Goal: Task Accomplishment & Management: Manage account settings

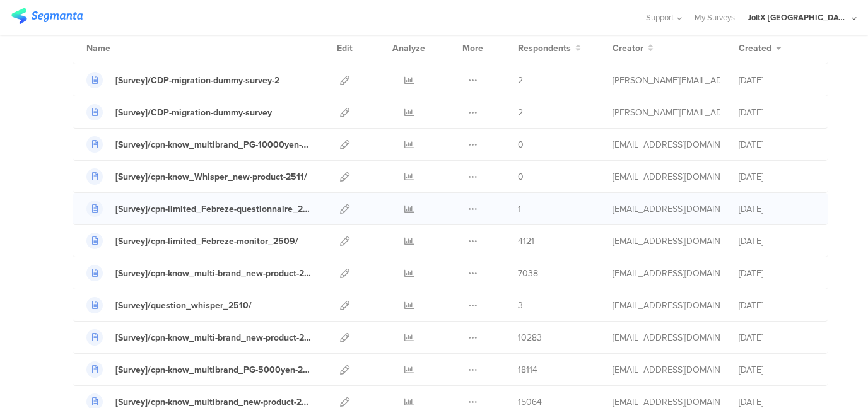
scroll to position [126, 0]
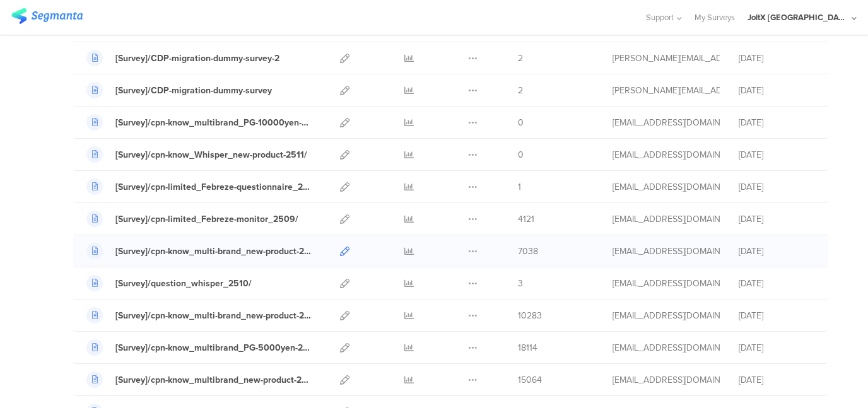
click at [340, 247] on icon at bounding box center [344, 251] width 9 height 9
click at [340, 184] on icon at bounding box center [344, 186] width 9 height 9
click at [340, 219] on icon at bounding box center [344, 218] width 9 height 9
click at [340, 311] on icon at bounding box center [344, 315] width 9 height 9
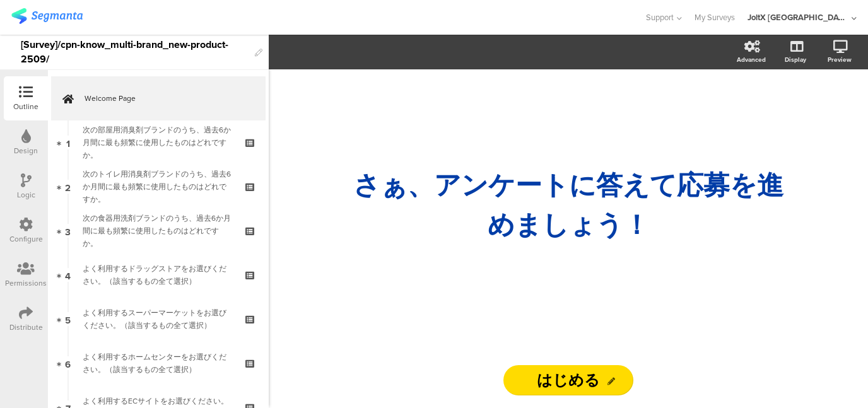
click at [24, 316] on icon at bounding box center [26, 313] width 14 height 14
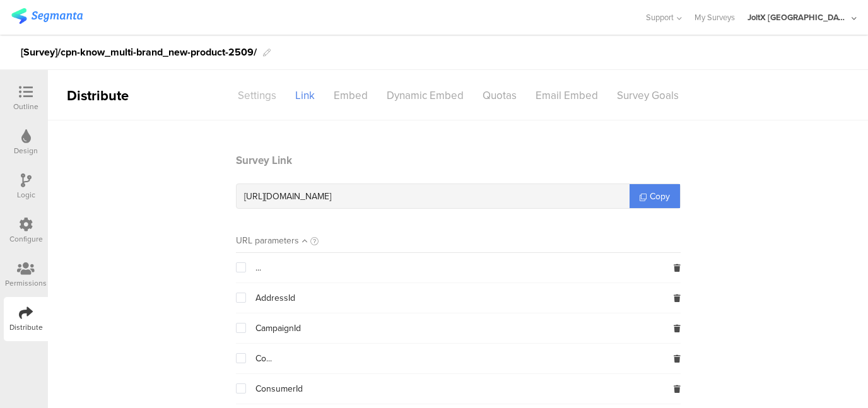
click at [247, 93] on div "Settings" at bounding box center [256, 96] width 57 height 22
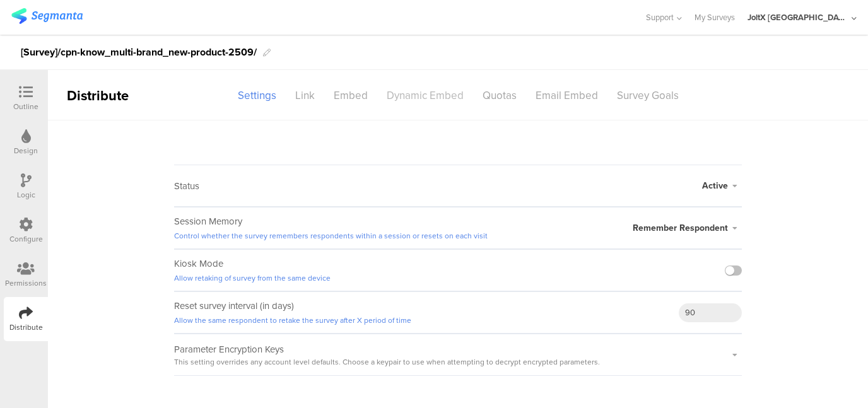
click at [432, 98] on div "Dynamic Embed" at bounding box center [425, 96] width 96 height 22
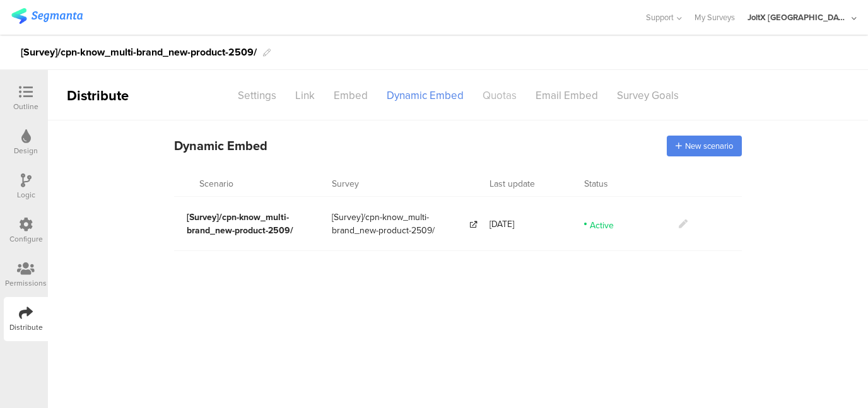
click at [493, 98] on div "Quotas" at bounding box center [499, 96] width 53 height 22
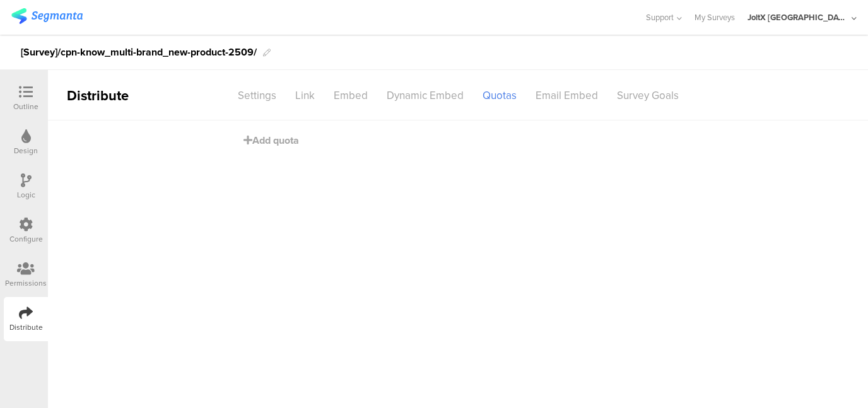
click at [26, 216] on div "Configure" at bounding box center [26, 231] width 44 height 44
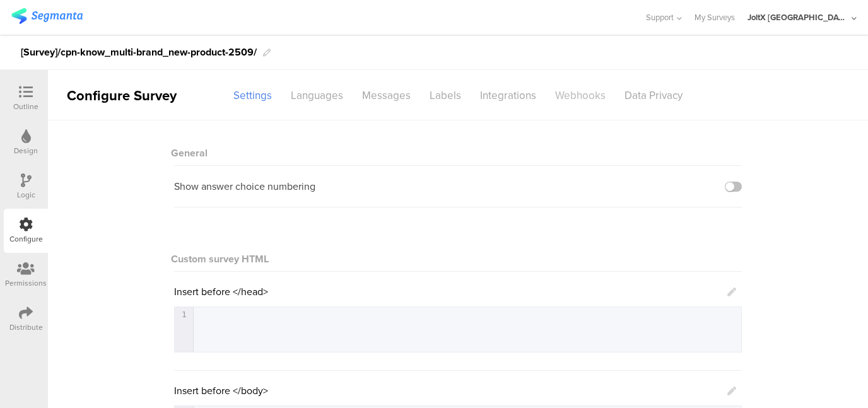
click at [584, 95] on div "Webhooks" at bounding box center [580, 96] width 69 height 22
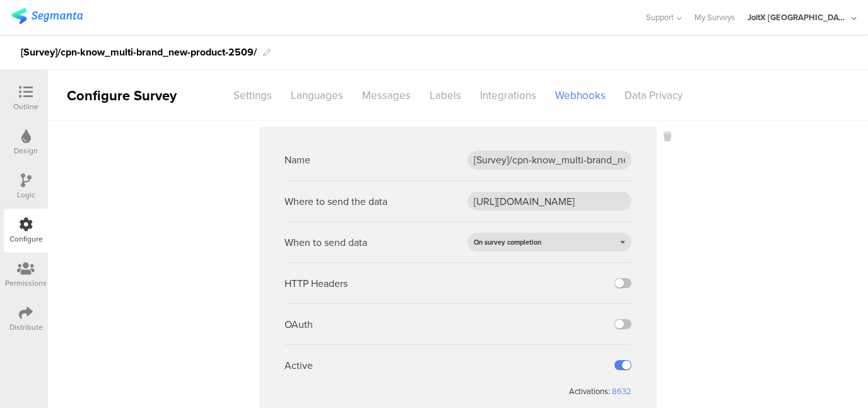
click at [25, 315] on icon at bounding box center [26, 313] width 14 height 14
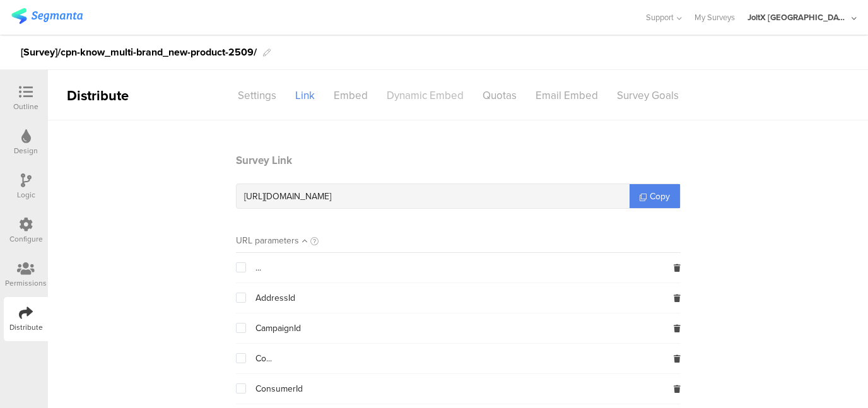
click at [432, 91] on div "Dynamic Embed" at bounding box center [425, 96] width 96 height 22
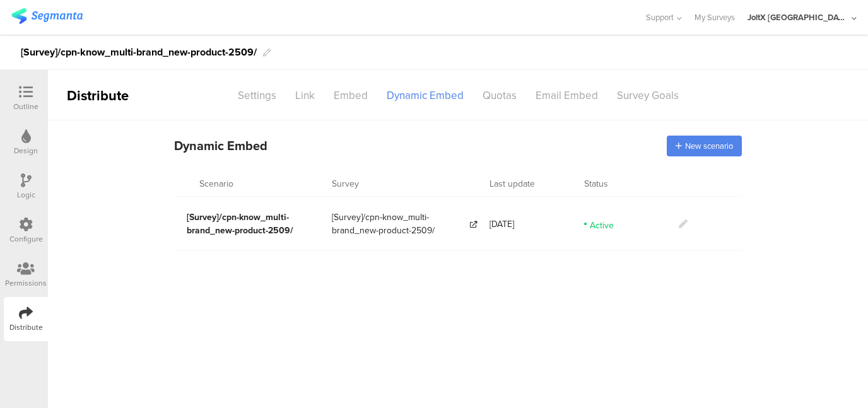
click at [687, 218] on link at bounding box center [683, 224] width 9 height 13
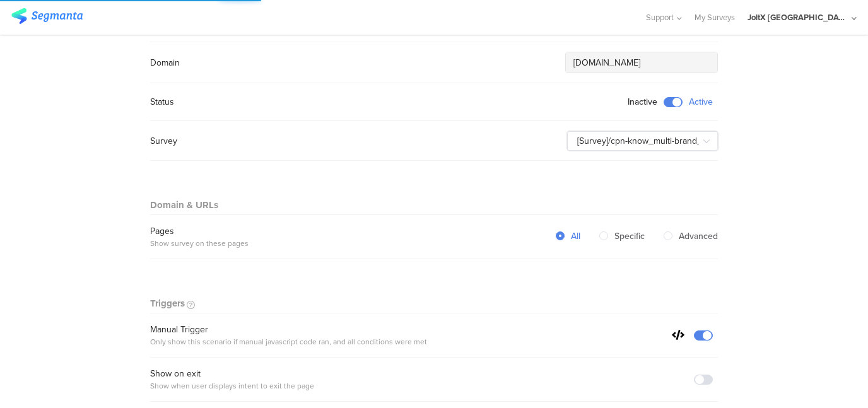
scroll to position [252, 0]
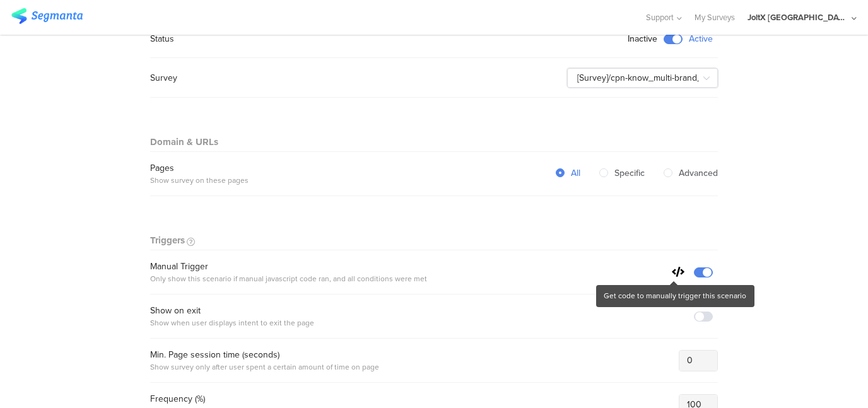
click at [672, 270] on icon at bounding box center [678, 272] width 13 height 10
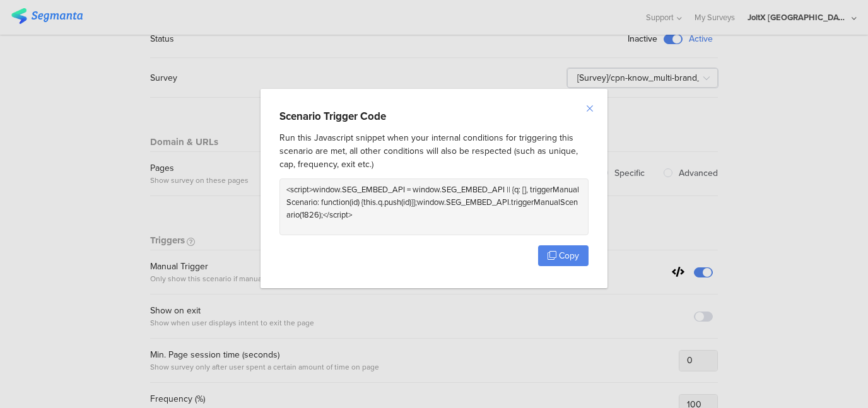
click at [590, 107] on icon "Close" at bounding box center [590, 108] width 10 height 10
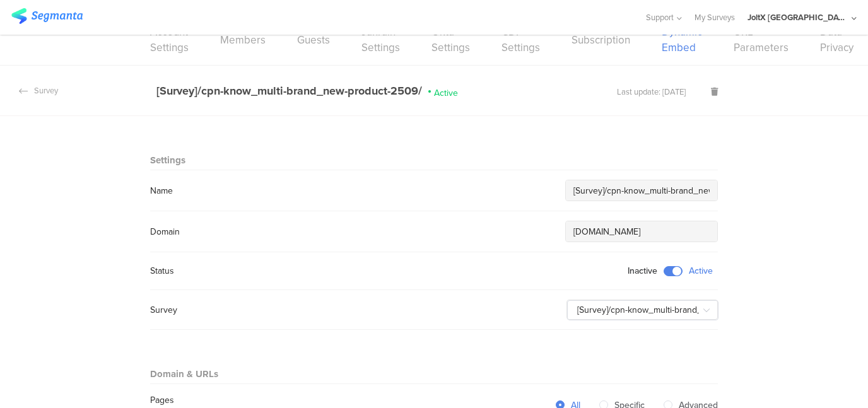
scroll to position [0, 0]
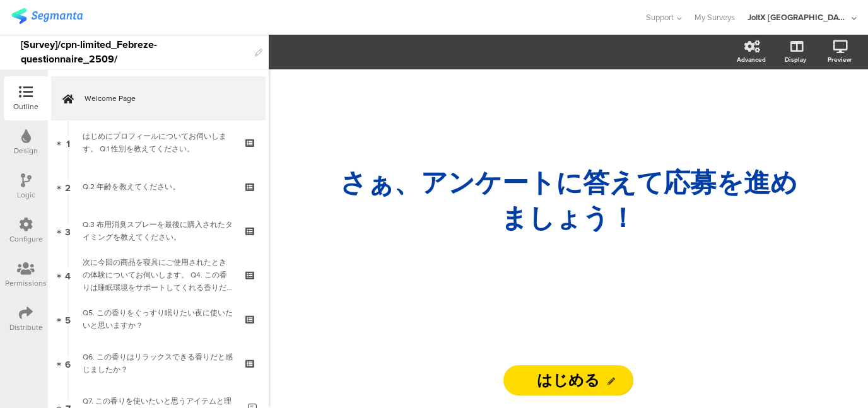
click at [24, 216] on div "Configure" at bounding box center [26, 231] width 44 height 44
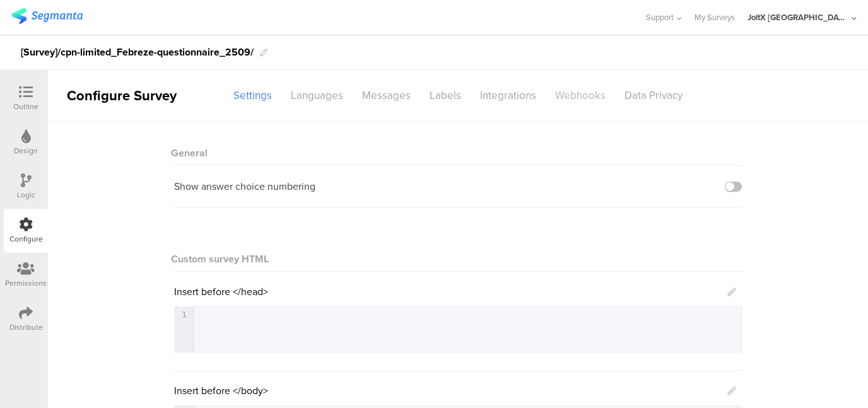
click at [577, 96] on div "Webhooks" at bounding box center [580, 96] width 69 height 22
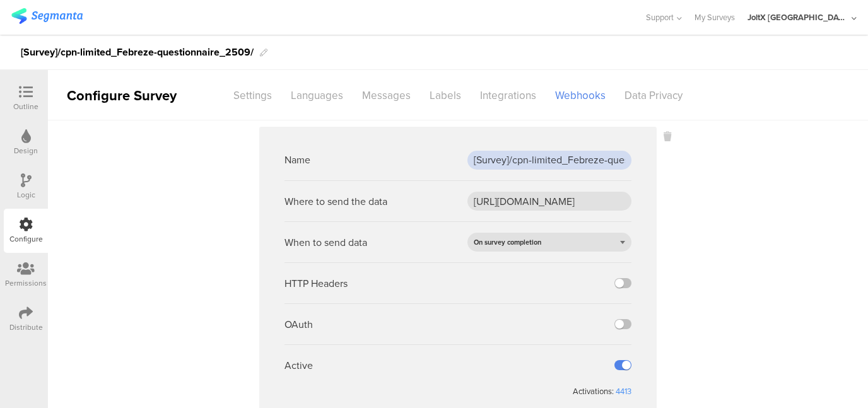
scroll to position [0, 74]
drag, startPoint x: 585, startPoint y: 163, endPoint x: 631, endPoint y: 163, distance: 46.1
click at [631, 163] on sg-webhook-editor "Name [Survey]/cpn-limited_Febreze-questionnaire_2509/ Where to send the data ht…" at bounding box center [457, 268] width 397 height 283
click at [703, 192] on sg-webhook-settings "Name [Survey]/cpn-limited_Febreze-questionnaire_2509/ Where to send the data ht…" at bounding box center [458, 279] width 820 height 304
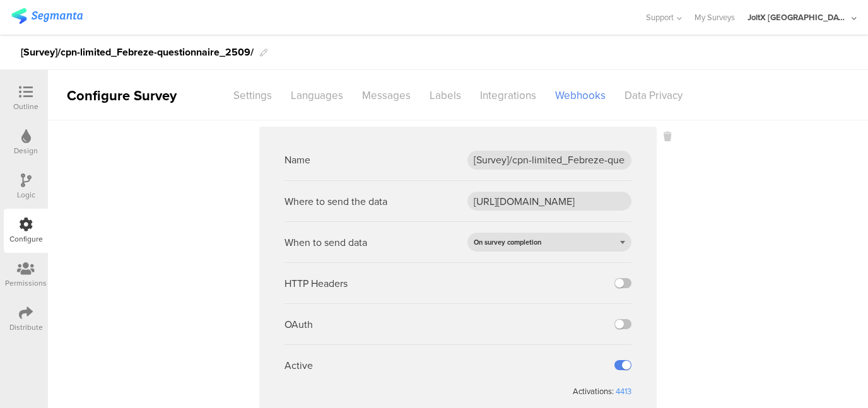
click at [23, 318] on icon at bounding box center [26, 313] width 14 height 14
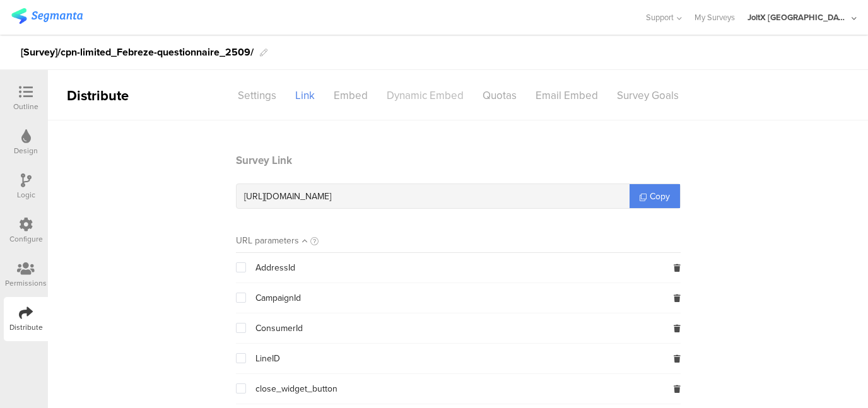
click at [429, 95] on div "Dynamic Embed" at bounding box center [425, 96] width 96 height 22
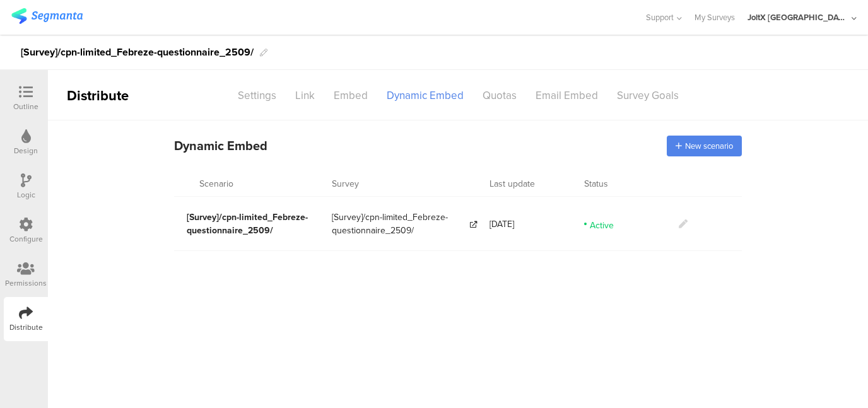
click at [683, 220] on icon at bounding box center [683, 224] width 9 height 9
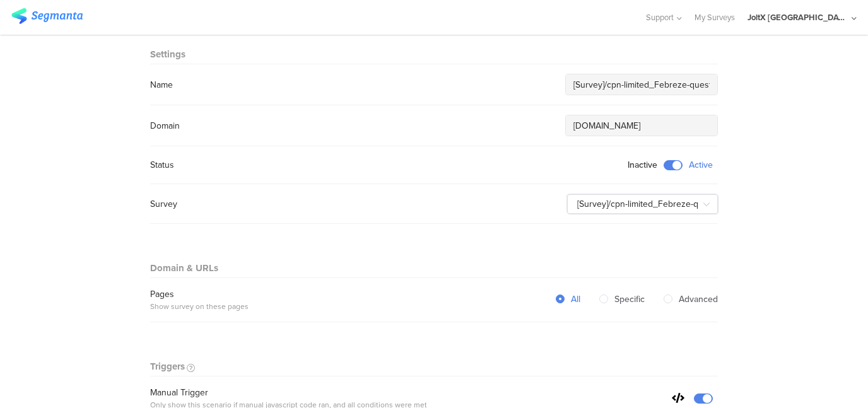
scroll to position [315, 0]
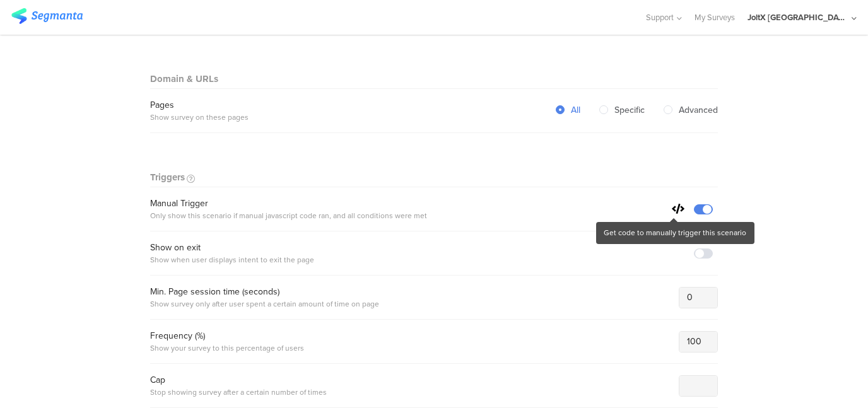
click at [672, 205] on icon at bounding box center [678, 209] width 13 height 10
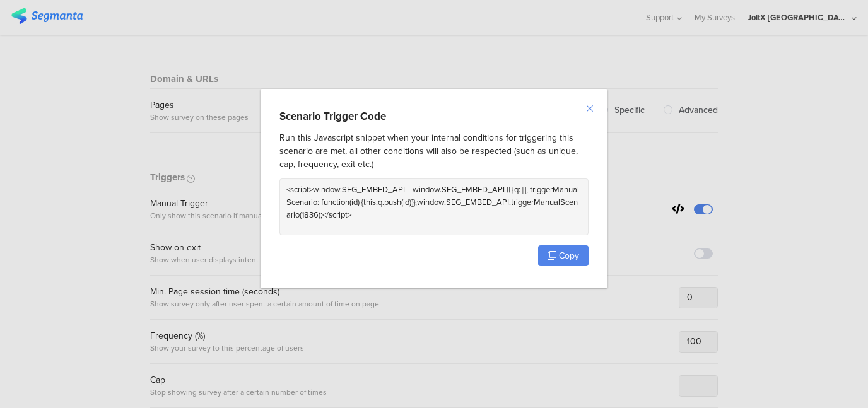
click at [590, 108] on icon "Close" at bounding box center [590, 108] width 10 height 10
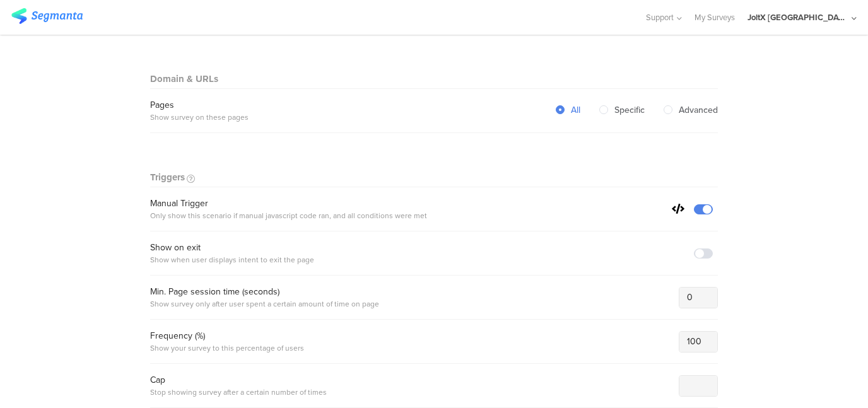
click at [672, 209] on icon at bounding box center [678, 209] width 13 height 10
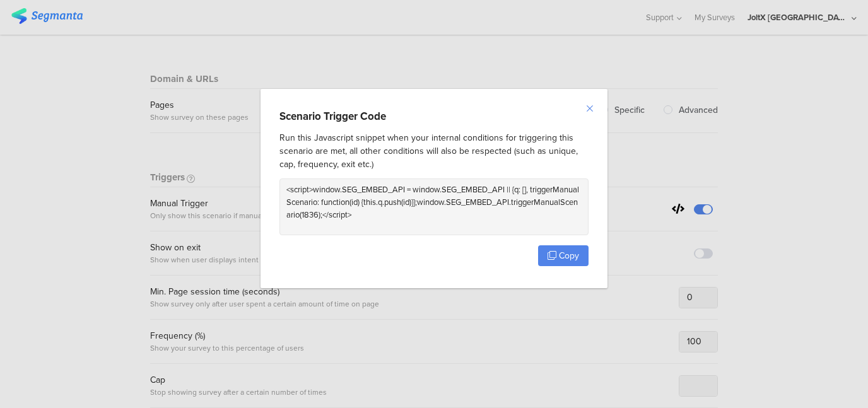
click at [590, 109] on icon "Close" at bounding box center [590, 108] width 10 height 10
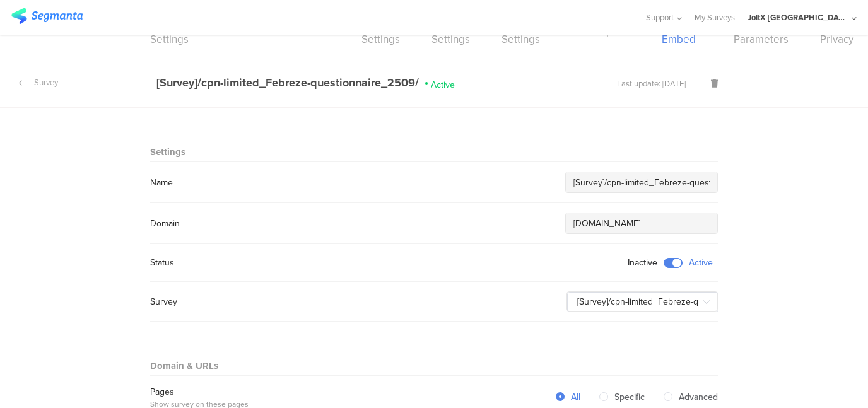
scroll to position [0, 0]
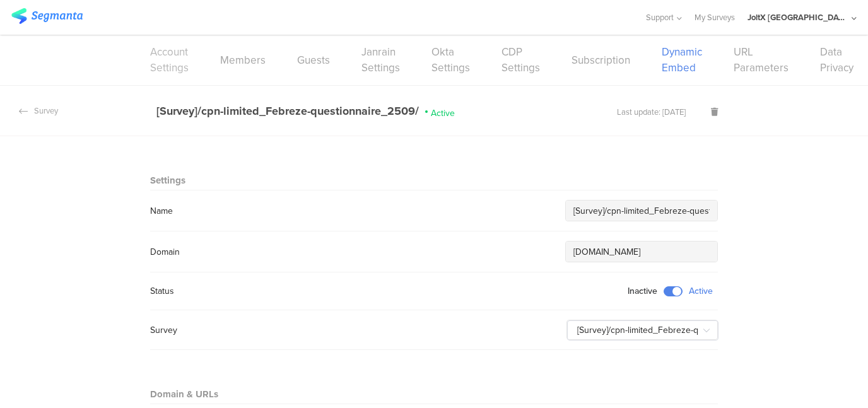
click at [170, 73] on link "Account Settings" at bounding box center [169, 60] width 38 height 32
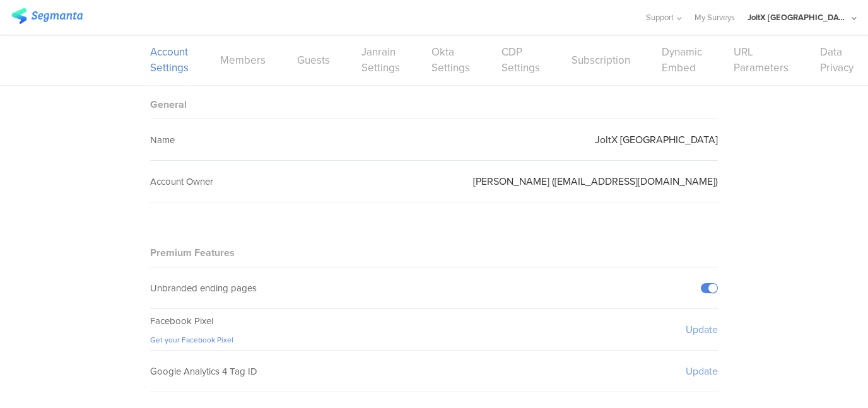
click at [45, 20] on img at bounding box center [46, 16] width 71 height 16
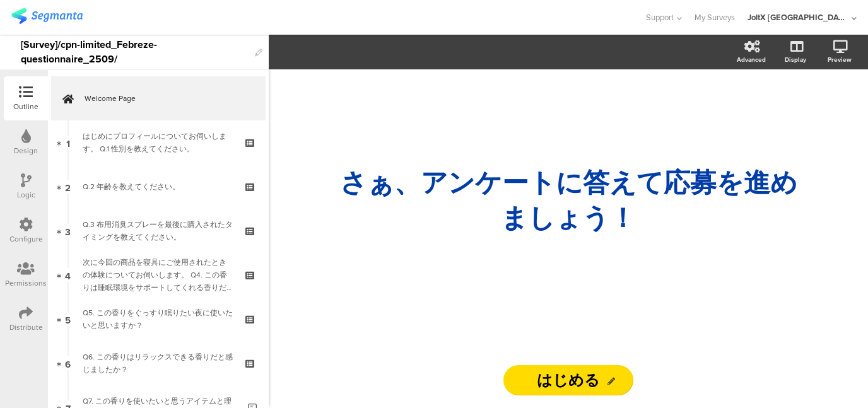
click at [26, 185] on icon at bounding box center [26, 180] width 11 height 14
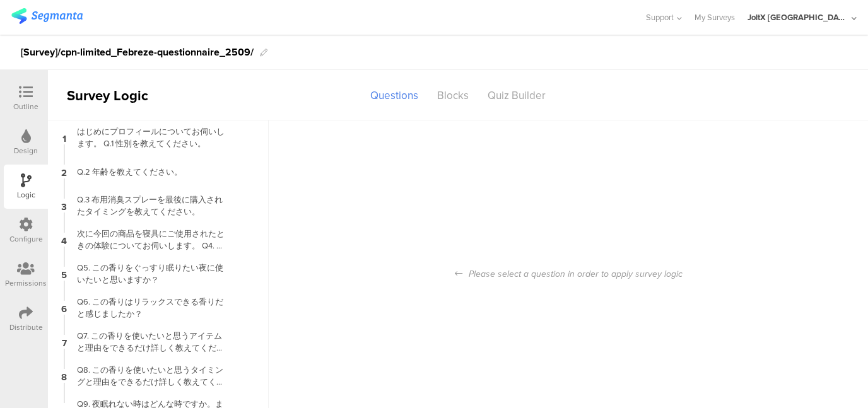
scroll to position [18, 0]
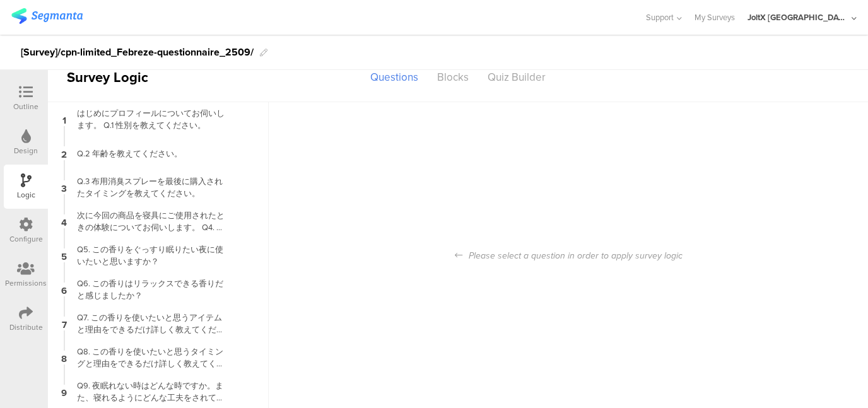
click at [22, 230] on icon at bounding box center [26, 225] width 14 height 14
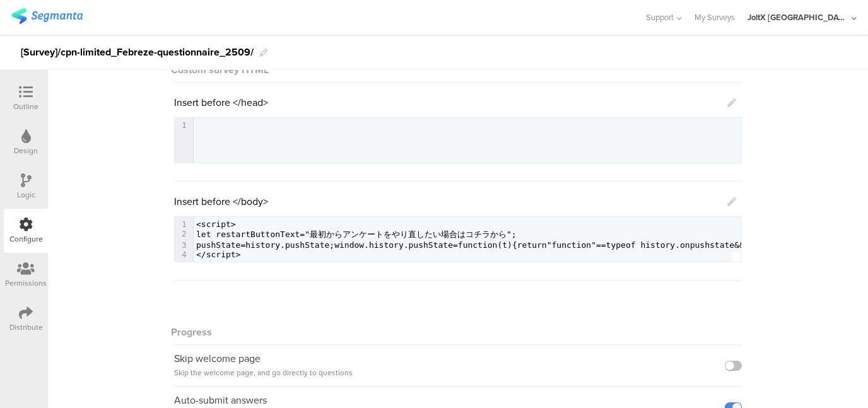
scroll to position [305, 0]
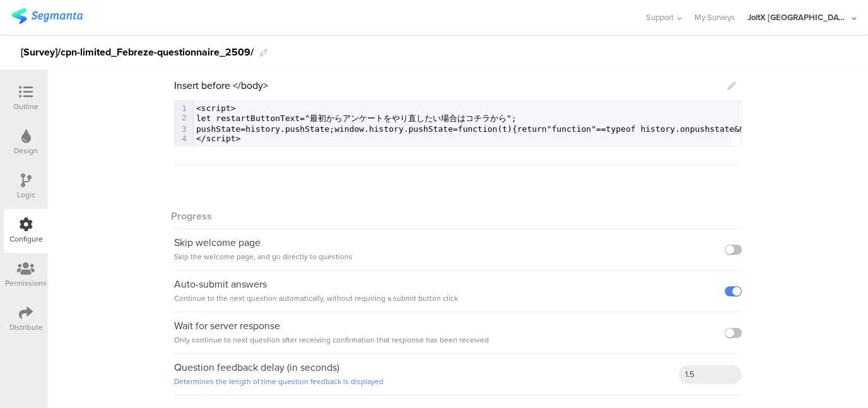
click at [32, 317] on icon at bounding box center [26, 313] width 14 height 14
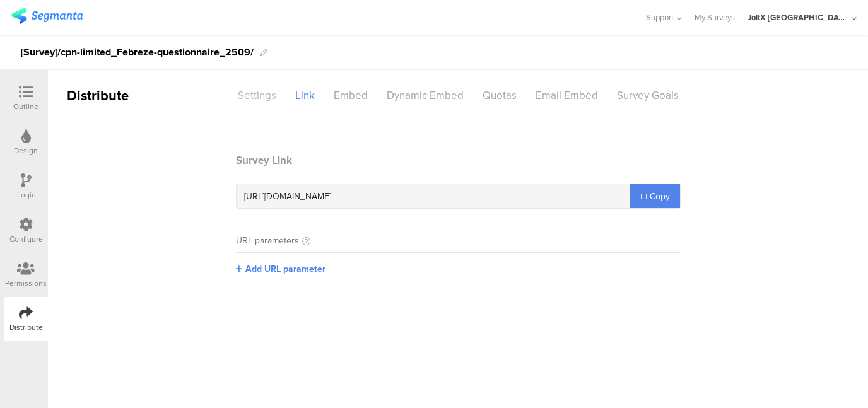
click at [252, 95] on div "Settings" at bounding box center [256, 96] width 57 height 22
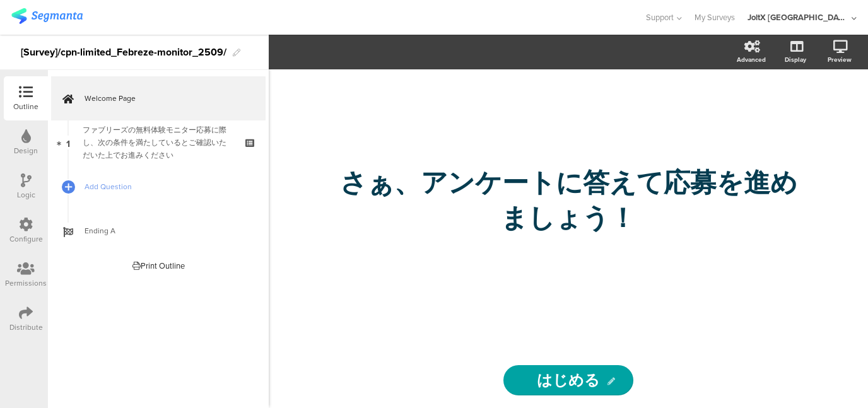
click at [23, 228] on icon at bounding box center [26, 225] width 14 height 14
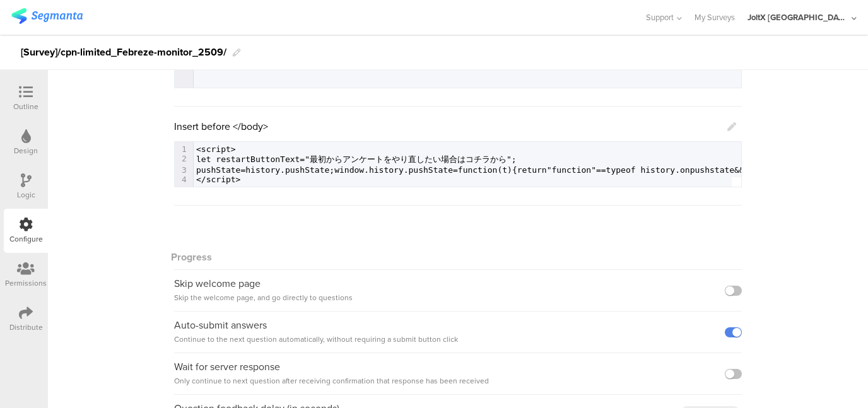
scroll to position [242, 0]
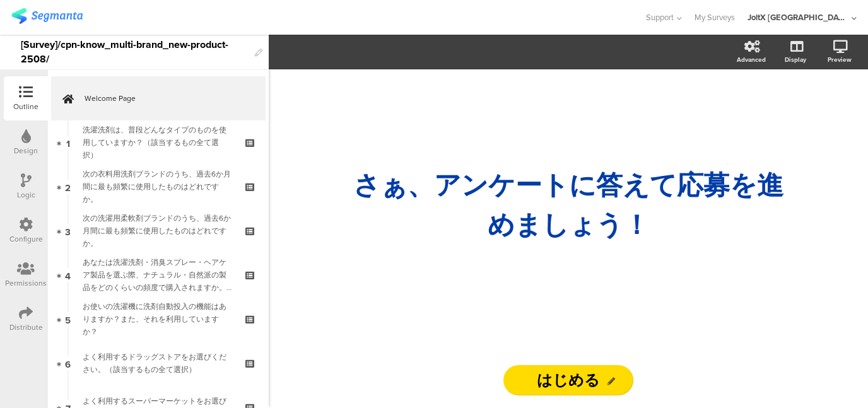
click at [23, 317] on icon at bounding box center [26, 313] width 14 height 14
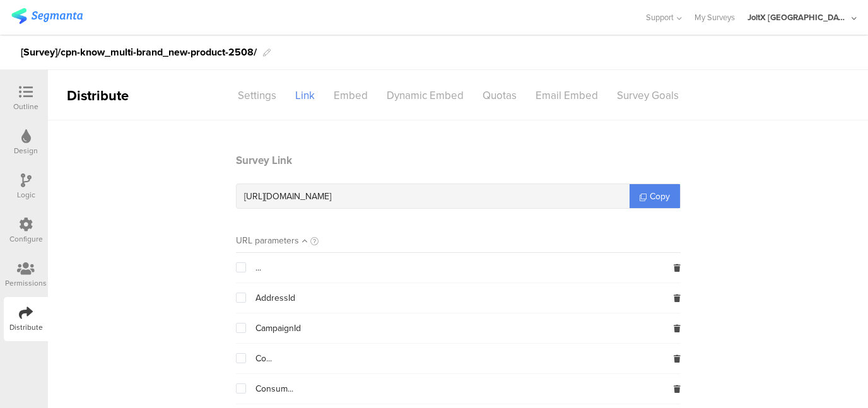
click at [25, 232] on div at bounding box center [26, 226] width 14 height 16
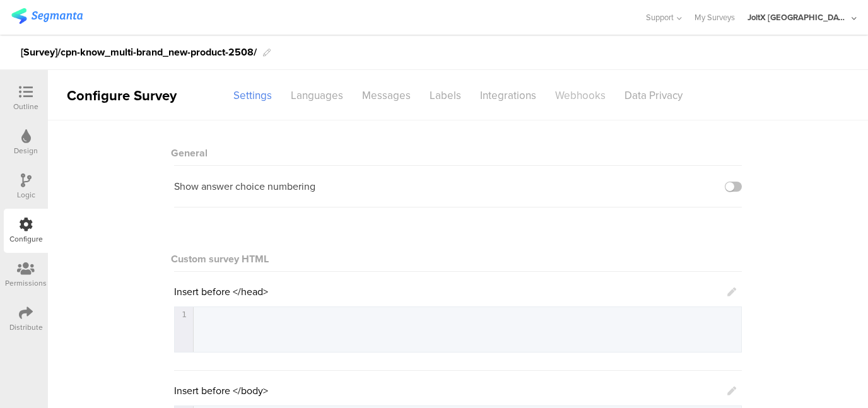
click at [572, 98] on div "Webhooks" at bounding box center [580, 96] width 69 height 22
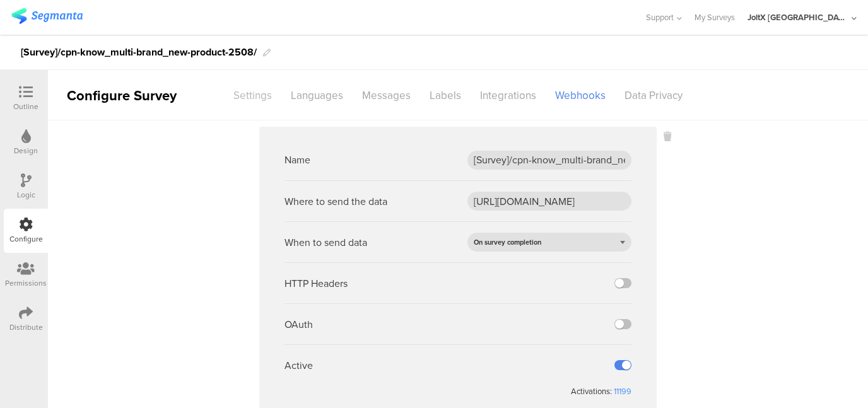
click at [234, 97] on div "Settings" at bounding box center [252, 96] width 57 height 22
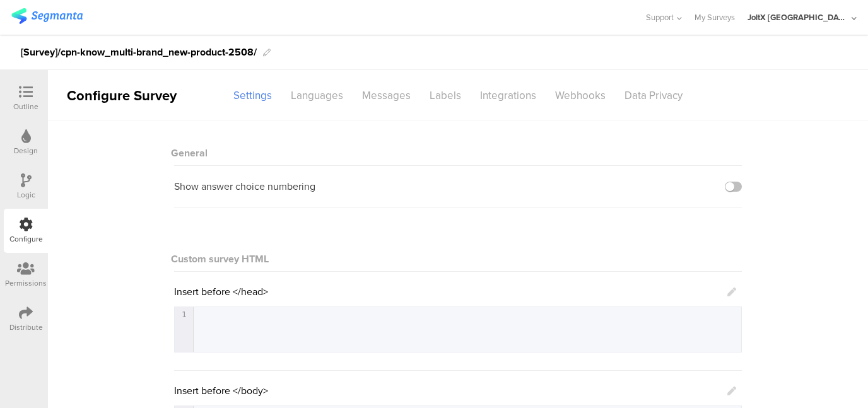
click at [19, 316] on icon at bounding box center [26, 313] width 14 height 14
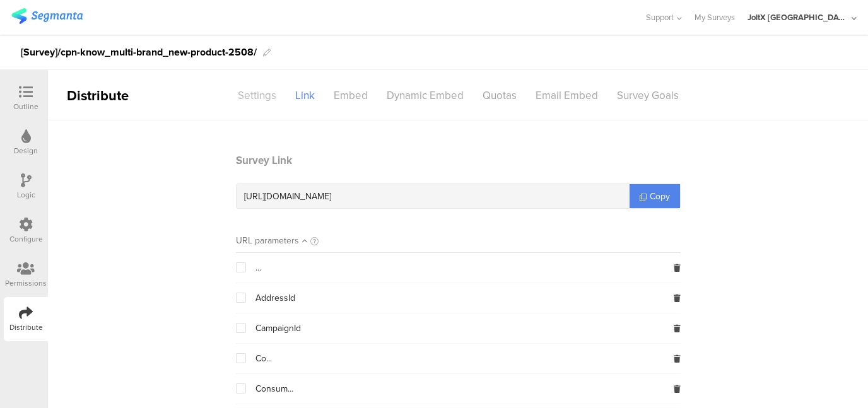
click at [254, 93] on div "Settings" at bounding box center [256, 96] width 57 height 22
